Goal: Task Accomplishment & Management: Manage account settings

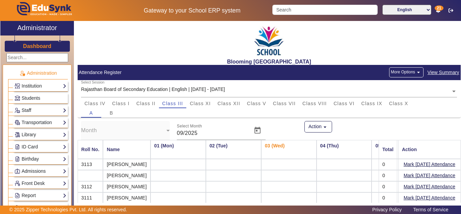
scroll to position [56, 0]
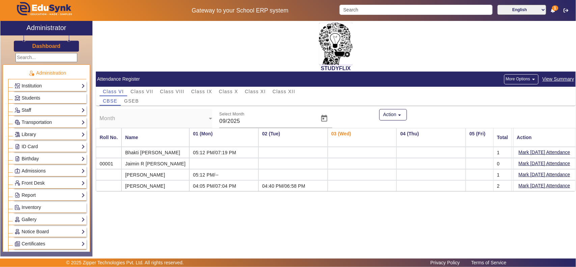
scroll to position [140, 0]
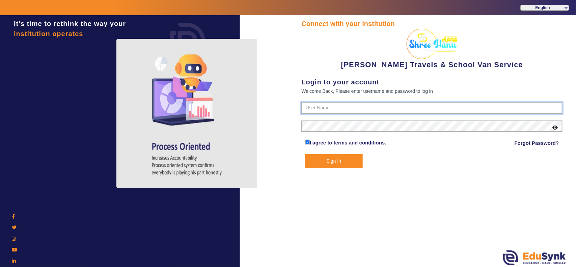
type input "9713429926"
click at [343, 160] on button "Sign In" at bounding box center [334, 161] width 58 height 14
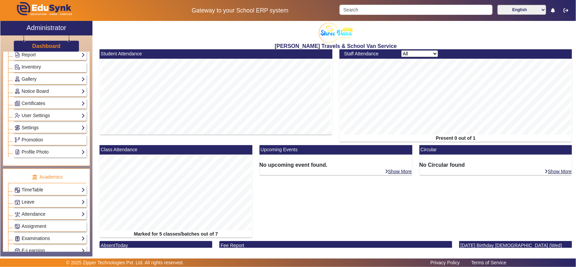
scroll to position [211, 0]
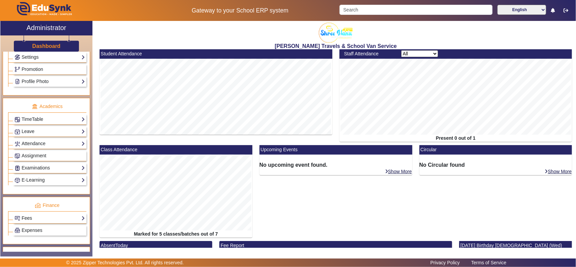
click at [33, 222] on link "Fees" at bounding box center [50, 218] width 71 height 8
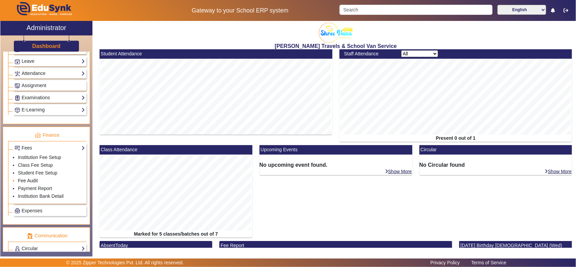
click at [28, 183] on link "Fee Audit" at bounding box center [28, 180] width 20 height 5
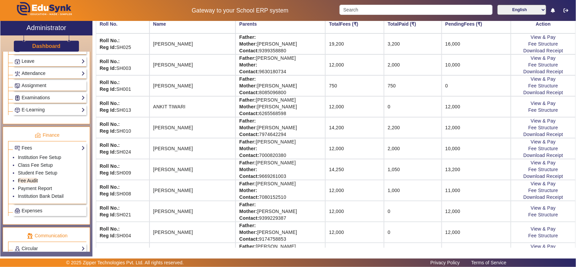
scroll to position [140, 0]
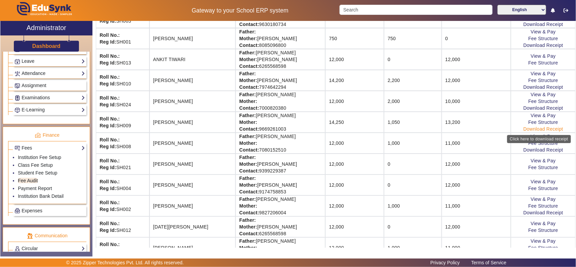
click at [543, 127] on link "Download Receipt" at bounding box center [543, 128] width 40 height 5
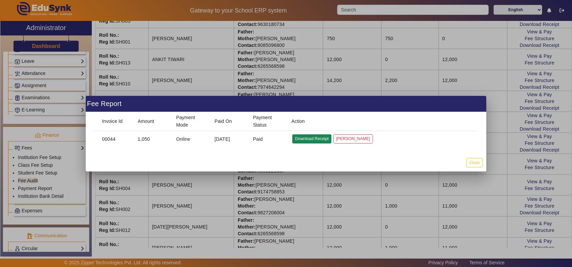
click at [315, 139] on button "Download Receipt" at bounding box center [311, 138] width 39 height 9
click at [477, 163] on button "Close" at bounding box center [474, 162] width 16 height 9
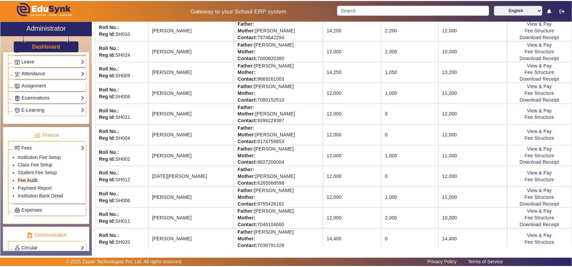
scroll to position [211, 0]
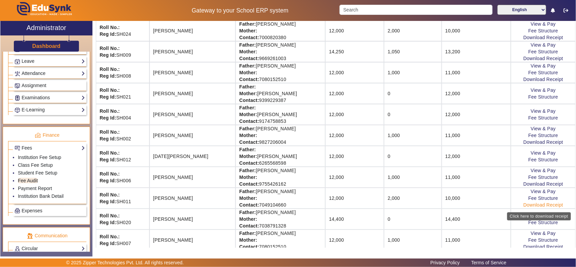
click at [532, 208] on link "Download Receipt" at bounding box center [543, 204] width 40 height 5
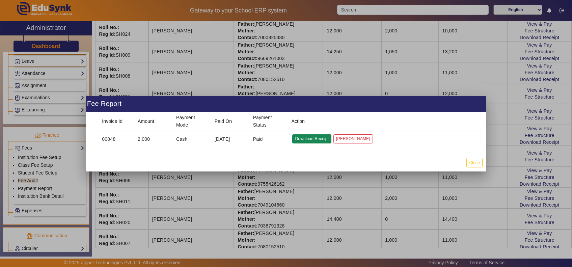
click at [314, 137] on button "Download Receipt" at bounding box center [311, 138] width 39 height 9
click at [477, 162] on button "Close" at bounding box center [474, 162] width 16 height 9
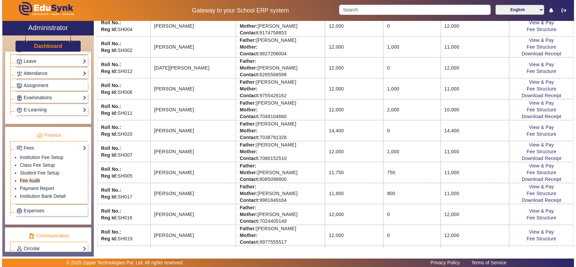
scroll to position [387, 0]
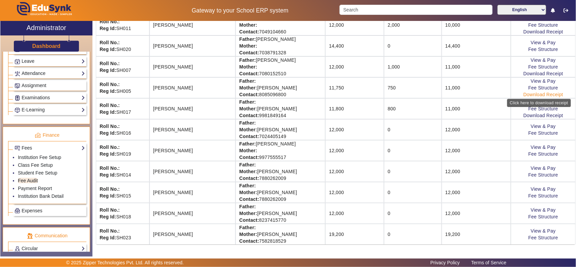
click at [536, 93] on link "Download Receipt" at bounding box center [543, 94] width 40 height 5
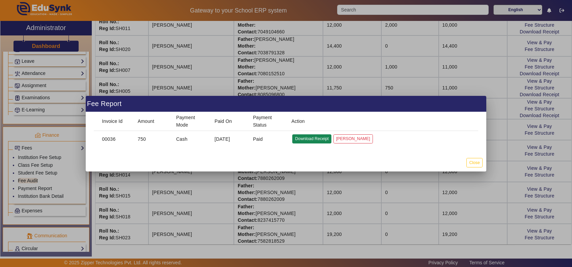
click at [312, 139] on button "Download Receipt" at bounding box center [311, 138] width 39 height 9
click at [475, 162] on button "Close" at bounding box center [474, 162] width 16 height 9
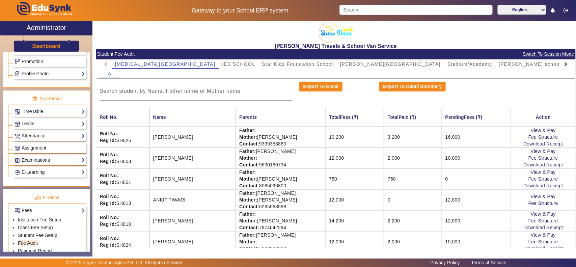
scroll to position [140, 0]
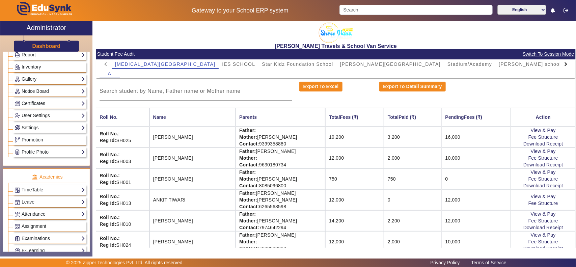
click at [37, 130] on link "Settings" at bounding box center [50, 128] width 71 height 8
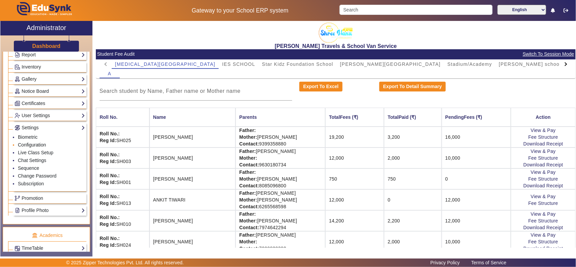
click at [34, 147] on link "Configuration" at bounding box center [32, 144] width 28 height 5
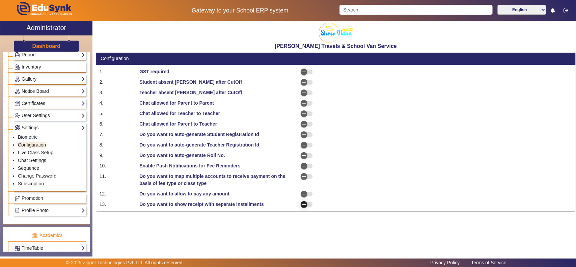
click at [310, 205] on span "button" at bounding box center [304, 205] width 14 height 14
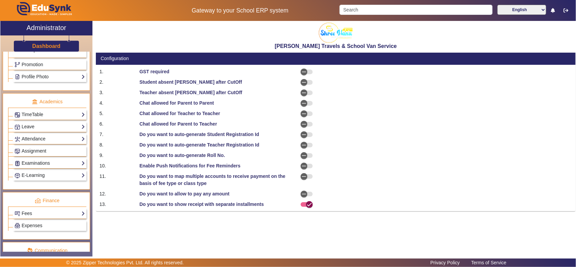
scroll to position [281, 0]
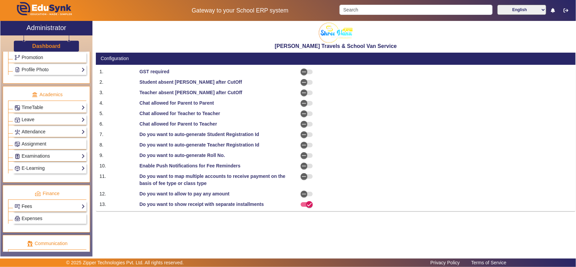
click at [37, 210] on link "Fees" at bounding box center [50, 207] width 71 height 8
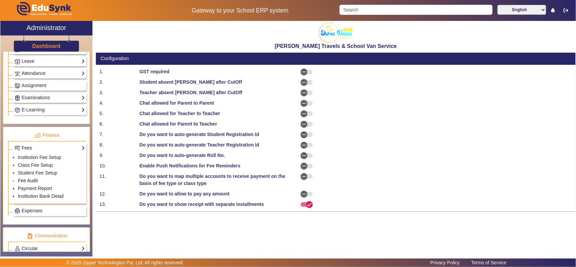
click at [32, 183] on link "Fee Audit" at bounding box center [28, 180] width 20 height 5
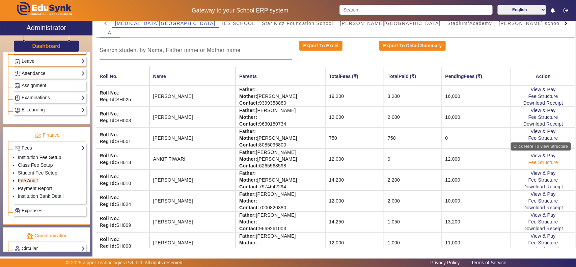
scroll to position [70, 0]
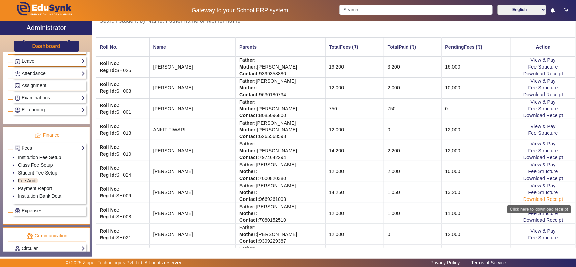
click at [546, 200] on link "Download Receipt" at bounding box center [543, 198] width 40 height 5
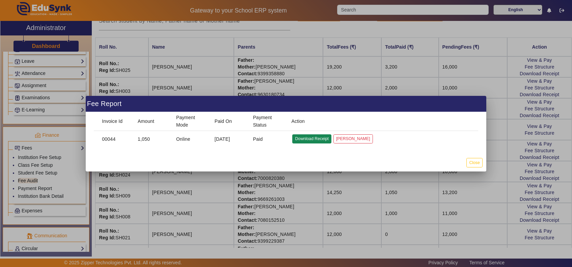
click at [302, 138] on button "Download Receipt" at bounding box center [311, 138] width 39 height 9
click at [476, 163] on button "Close" at bounding box center [474, 162] width 16 height 9
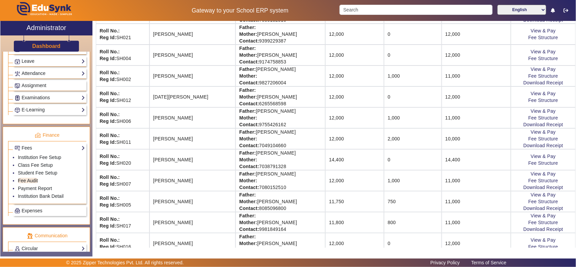
scroll to position [281, 0]
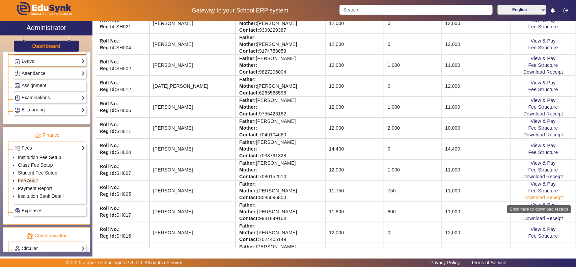
click at [550, 199] on link "Download Receipt" at bounding box center [543, 197] width 40 height 5
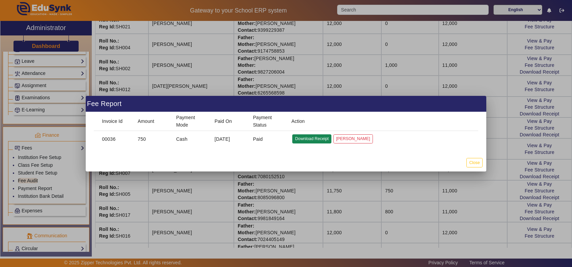
click at [315, 140] on button "Download Receipt" at bounding box center [311, 138] width 39 height 9
click at [476, 161] on button "Close" at bounding box center [474, 162] width 16 height 9
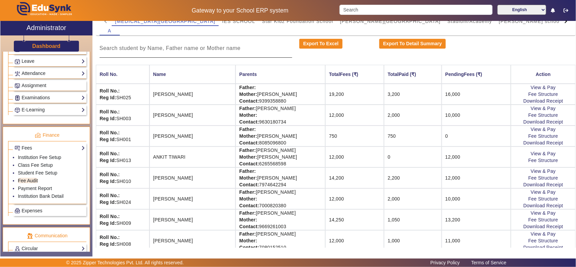
scroll to position [0, 0]
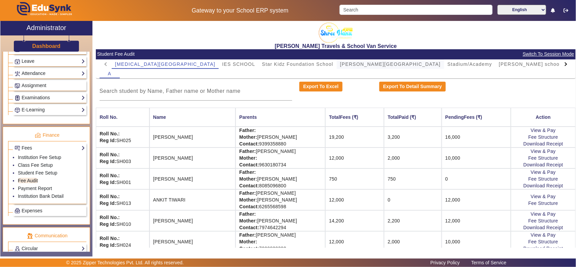
click at [345, 64] on span "Kamla Nehru School" at bounding box center [390, 64] width 101 height 5
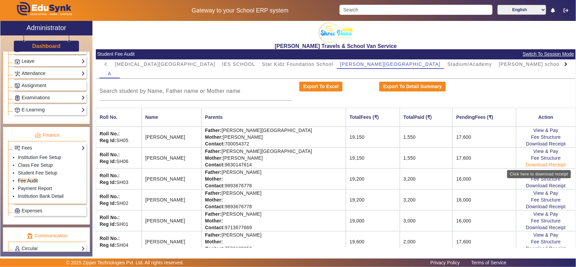
click at [553, 165] on link "Download Receipt" at bounding box center [546, 164] width 40 height 5
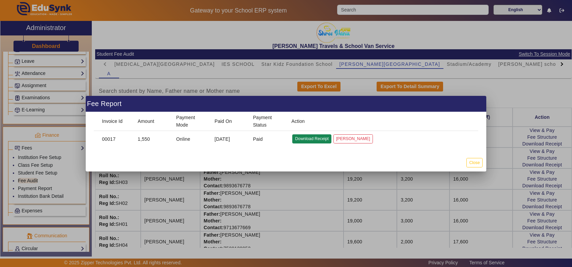
click at [301, 139] on button "Download Receipt" at bounding box center [311, 138] width 39 height 9
click at [475, 162] on button "Close" at bounding box center [474, 162] width 16 height 9
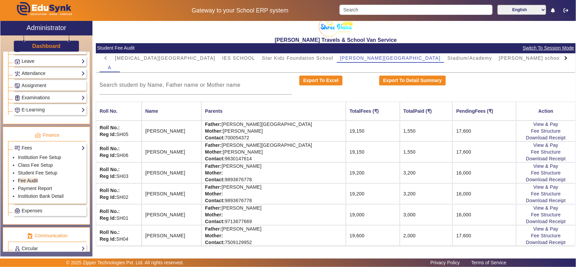
scroll to position [8, 0]
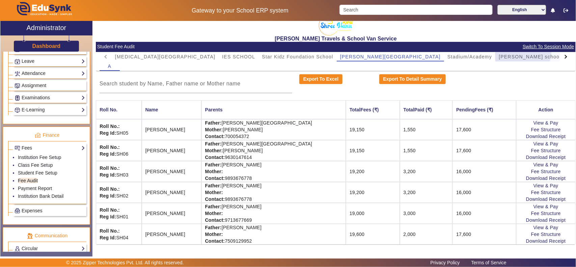
click at [499, 52] on span "Kopal school" at bounding box center [530, 56] width 62 height 9
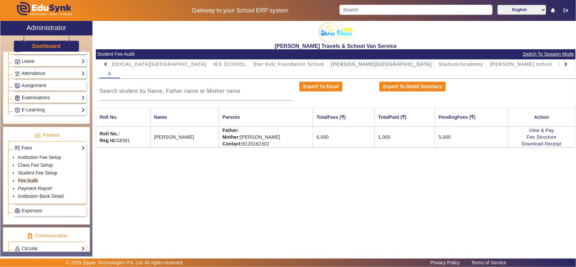
click at [331, 63] on span "Kamla Nehru School" at bounding box center [381, 64] width 101 height 5
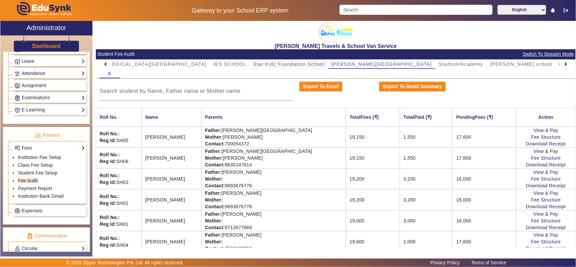
click at [257, 62] on span "Star Kidz Foundation School" at bounding box center [288, 64] width 71 height 5
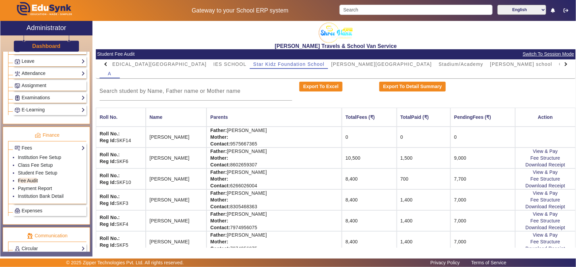
scroll to position [70, 0]
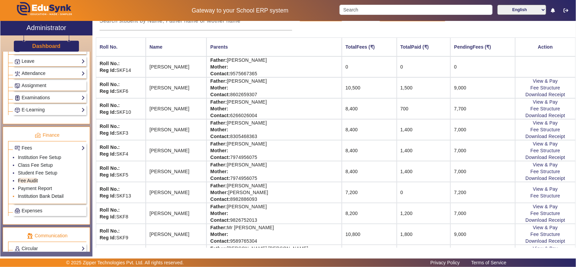
click at [21, 198] on link "Institution Bank Detail" at bounding box center [41, 195] width 46 height 5
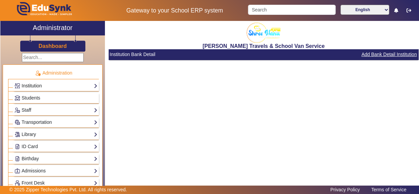
click at [27, 85] on link "Institution" at bounding box center [56, 86] width 83 height 8
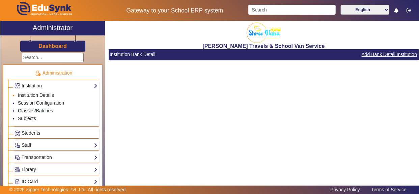
click at [32, 93] on link "Institution Details" at bounding box center [36, 94] width 36 height 5
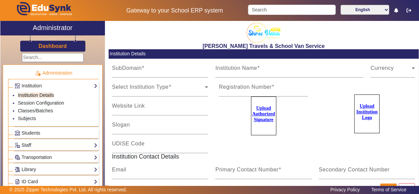
type input "shreehanu"
type input "Shree Hanu Travels & School Van Service"
type input "Your Children, Our Responsibility"
type input "NA"
type input "1207kartik@gmail.com"
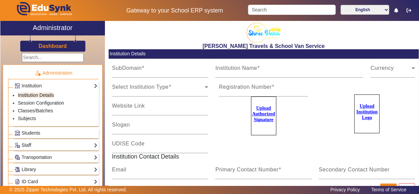
type input "9713429926"
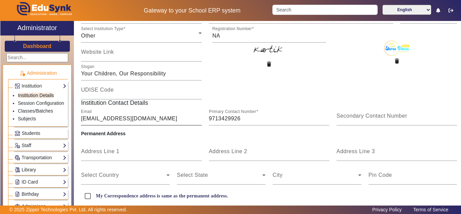
scroll to position [140, 0]
